Goal: Task Accomplishment & Management: Use online tool/utility

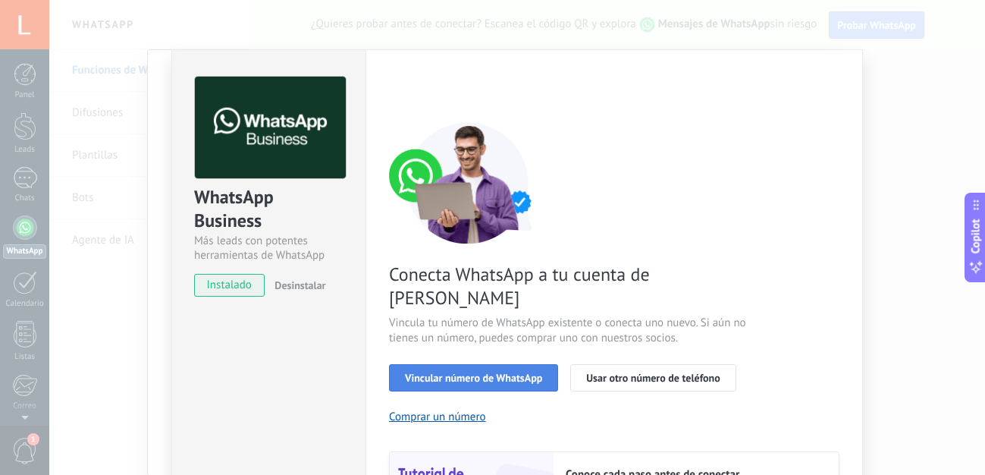
click at [456, 364] on button "Vincular número de WhatsApp" at bounding box center [473, 377] width 169 height 27
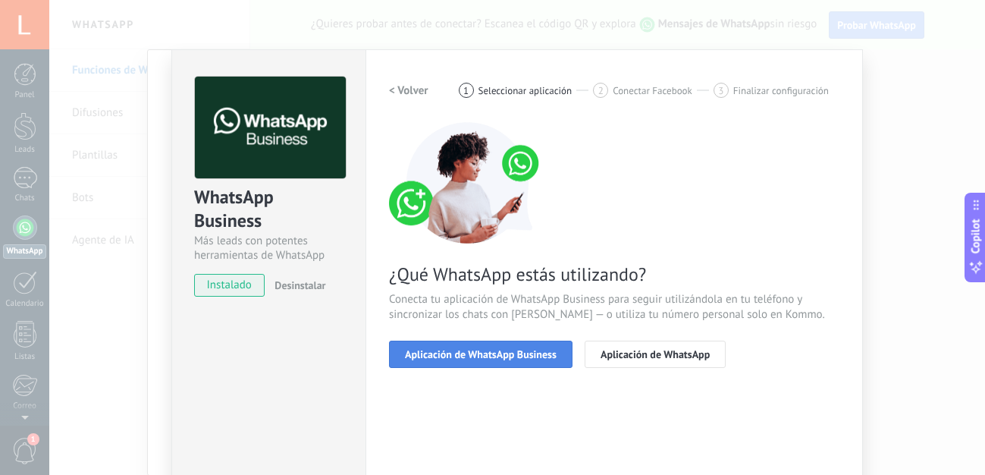
click at [479, 359] on span "Aplicación de WhatsApp Business" at bounding box center [481, 354] width 152 height 11
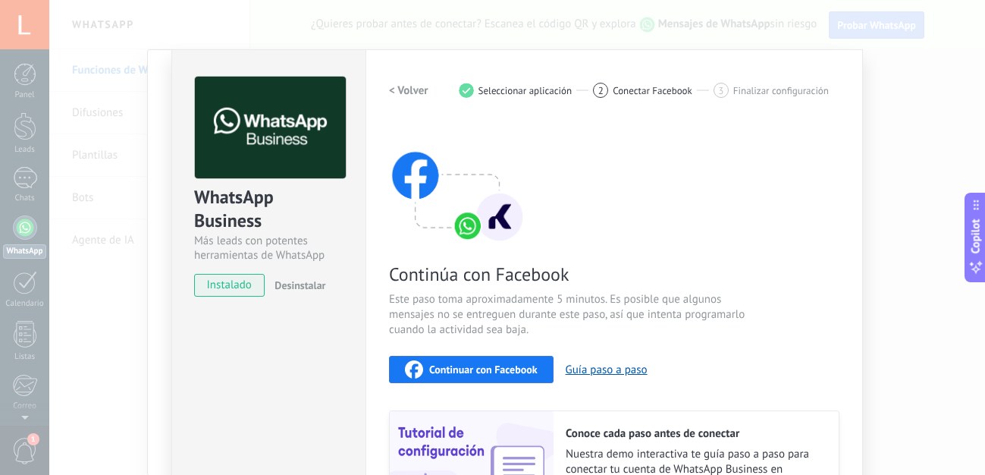
click at [488, 367] on span "Continuar con Facebook" at bounding box center [483, 369] width 108 height 11
click at [126, 353] on div "WhatsApp Business Más leads con potentes herramientas de WhatsApp instalado Des…" at bounding box center [517, 237] width 936 height 475
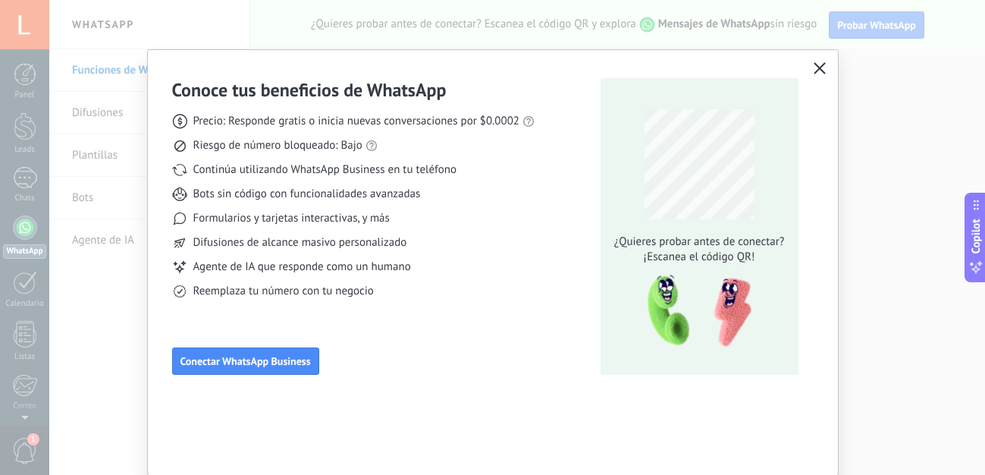
click at [816, 71] on icon "button" at bounding box center [820, 68] width 12 height 12
